Goal: Navigation & Orientation: Find specific page/section

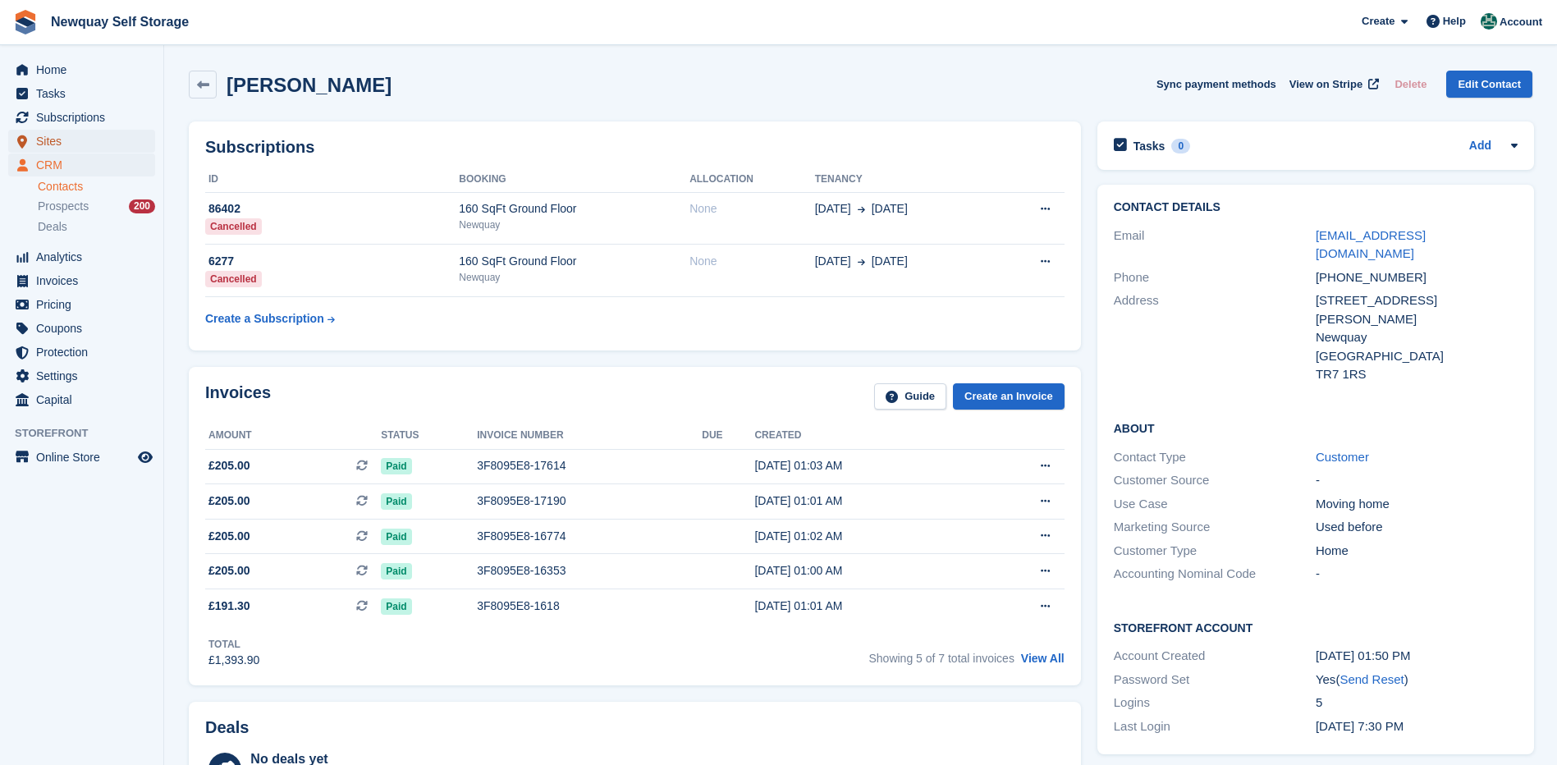
click at [52, 131] on span "Sites" at bounding box center [85, 141] width 99 height 23
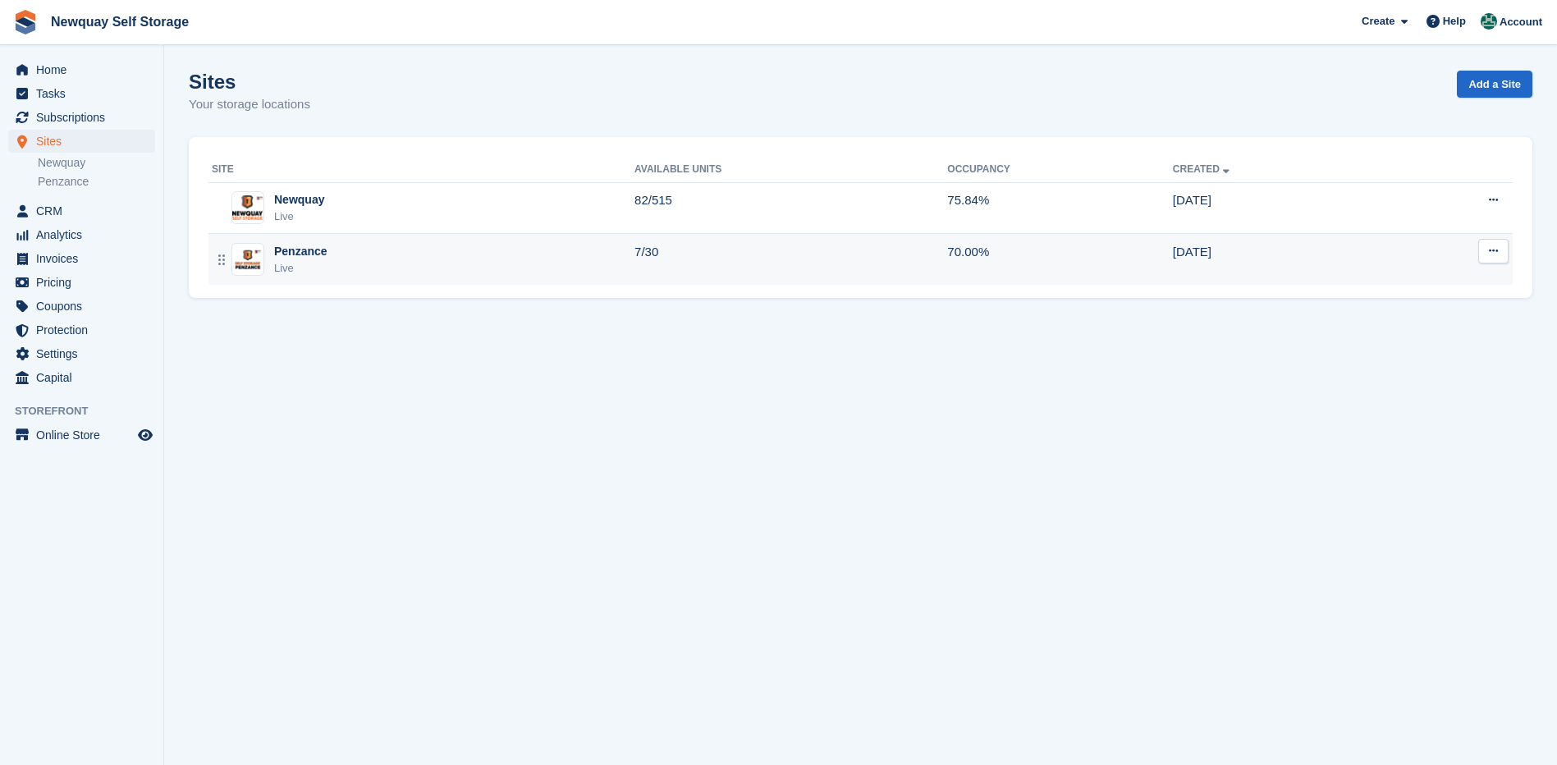
click at [298, 261] on div "Live" at bounding box center [300, 268] width 53 height 16
